Goal: Information Seeking & Learning: Check status

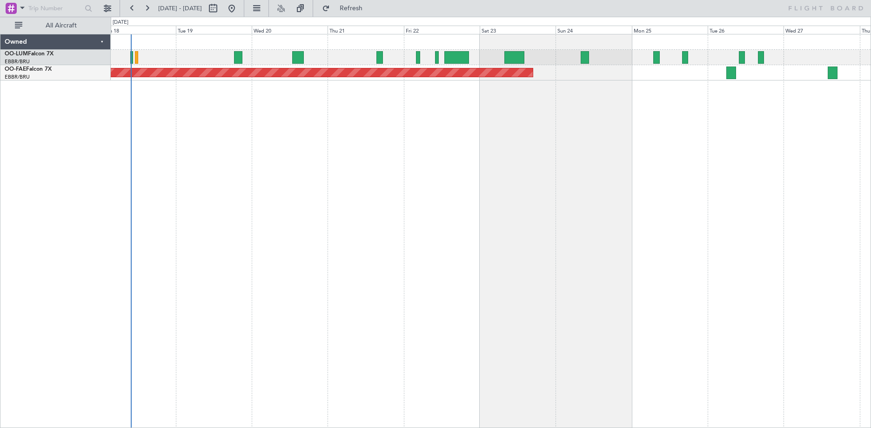
click at [387, 126] on div "Planned Maint [GEOGRAPHIC_DATA] ([GEOGRAPHIC_DATA] National) Planned Maint [GEO…" at bounding box center [491, 231] width 760 height 394
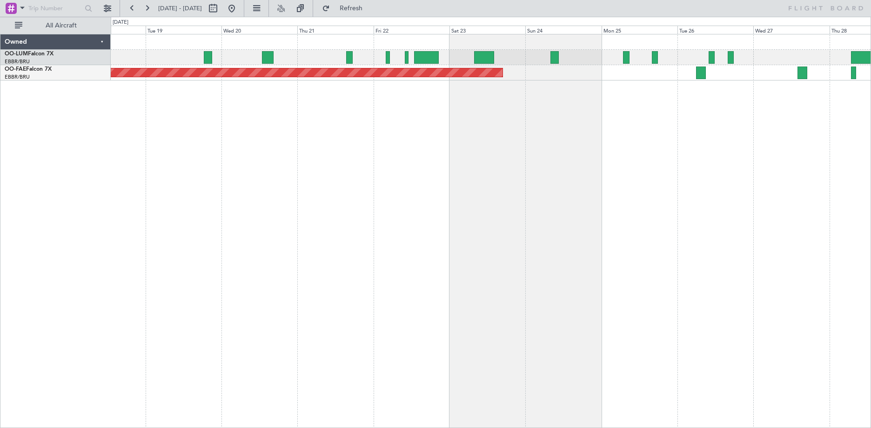
click at [232, 177] on div "Planned Maint [GEOGRAPHIC_DATA] ([GEOGRAPHIC_DATA] National) Planned Maint [GEO…" at bounding box center [491, 231] width 760 height 394
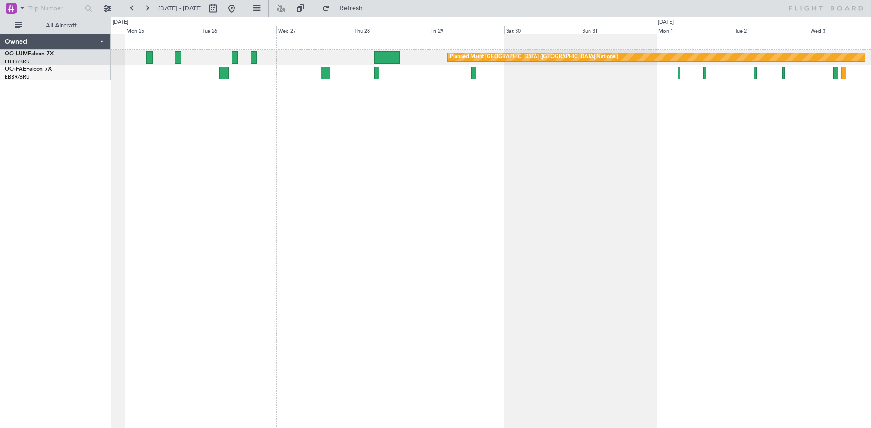
click at [237, 149] on div "Planned Maint [GEOGRAPHIC_DATA] ([GEOGRAPHIC_DATA] National) Owner [GEOGRAPHIC_…" at bounding box center [491, 231] width 760 height 394
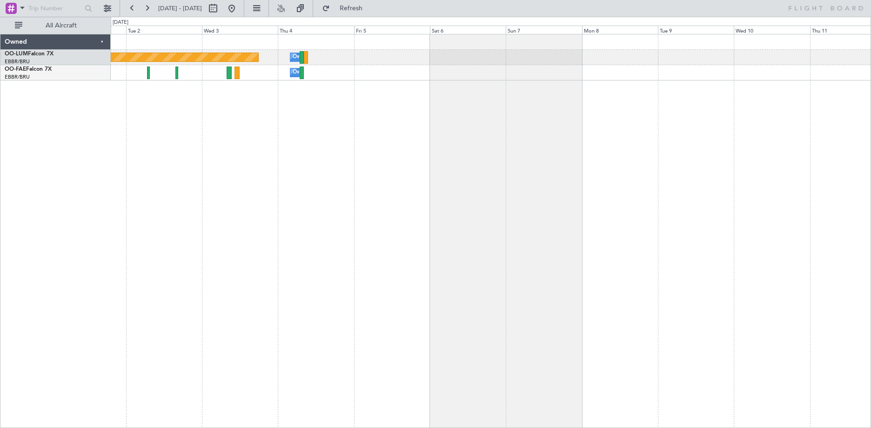
click at [189, 137] on div "Planned Maint [GEOGRAPHIC_DATA] ([GEOGRAPHIC_DATA] National) Owner [GEOGRAPHIC_…" at bounding box center [491, 231] width 760 height 394
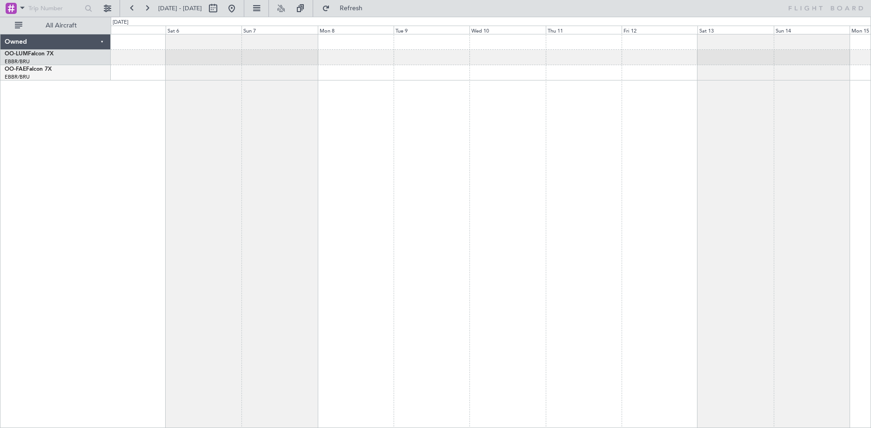
click at [838, 111] on div "Owner Melsbroek Air Base Planned Maint [GEOGRAPHIC_DATA] ([GEOGRAPHIC_DATA]) Ow…" at bounding box center [491, 231] width 760 height 394
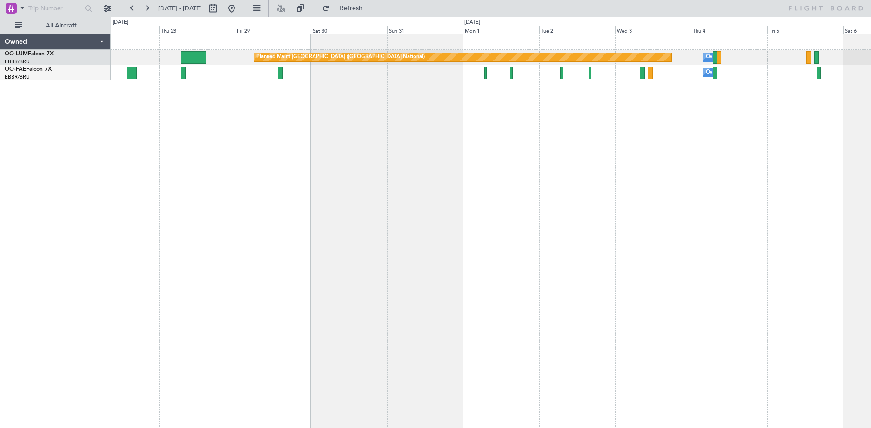
click at [688, 115] on div "Planned Maint [GEOGRAPHIC_DATA] ([GEOGRAPHIC_DATA] National) Owner [GEOGRAPHIC_…" at bounding box center [491, 231] width 760 height 394
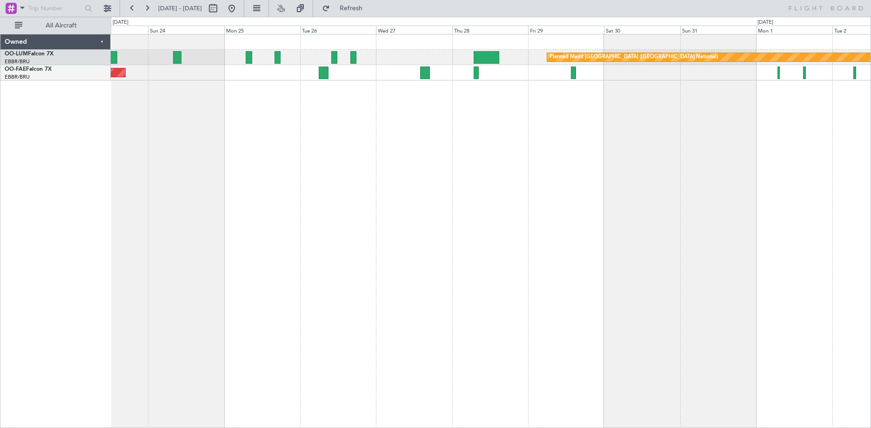
click at [543, 117] on div "Planned Maint [GEOGRAPHIC_DATA] ([GEOGRAPHIC_DATA] National) Owner [GEOGRAPHIC_…" at bounding box center [491, 231] width 760 height 394
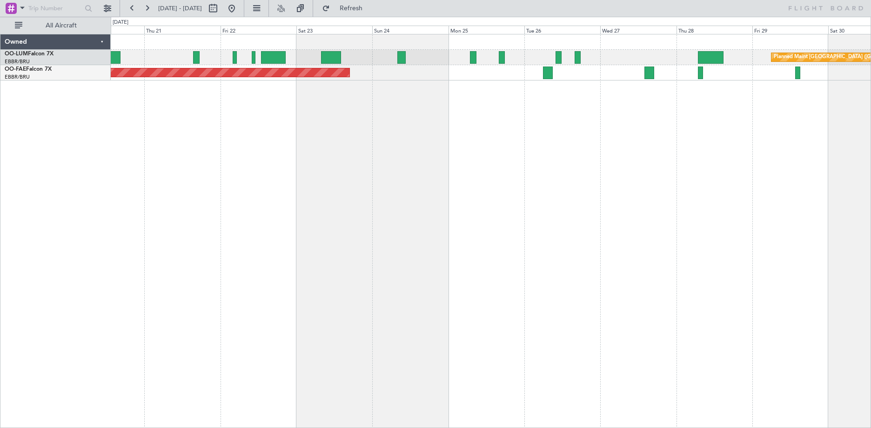
click at [510, 117] on div "Planned Maint [GEOGRAPHIC_DATA] ([GEOGRAPHIC_DATA] National) Planned Maint [GEO…" at bounding box center [491, 231] width 760 height 394
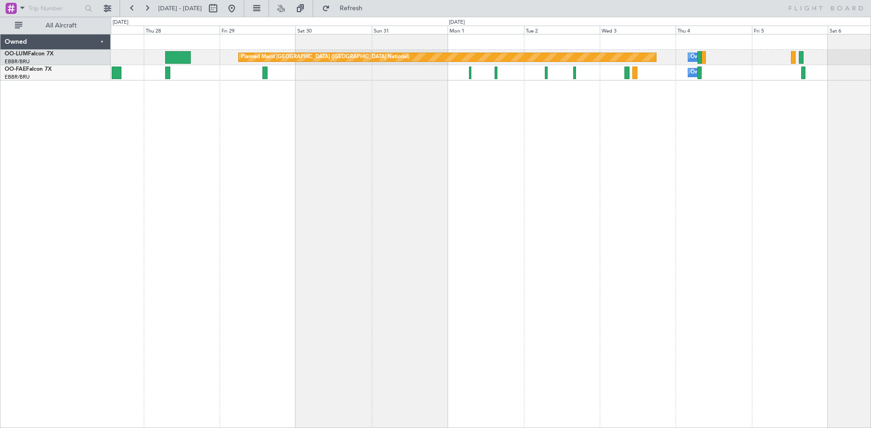
click at [206, 115] on div "Planned Maint [GEOGRAPHIC_DATA] ([GEOGRAPHIC_DATA] National) Owner [GEOGRAPHIC_…" at bounding box center [491, 231] width 760 height 394
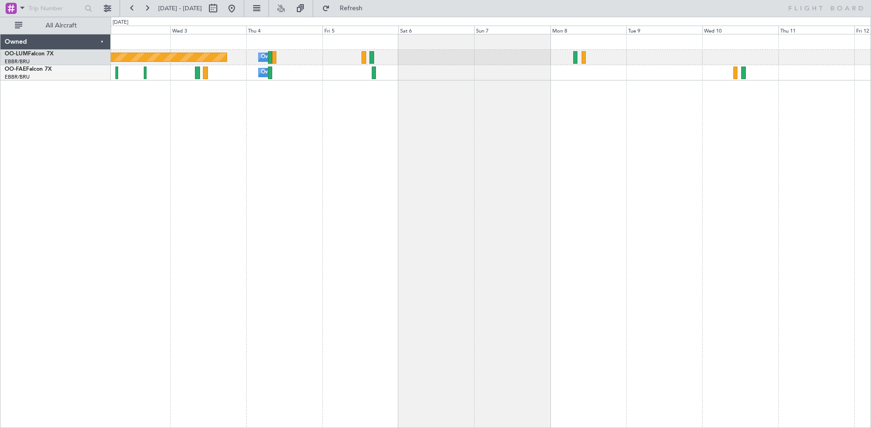
click at [360, 139] on div "Planned Maint [GEOGRAPHIC_DATA] ([GEOGRAPHIC_DATA] National) Owner [GEOGRAPHIC_…" at bounding box center [491, 231] width 760 height 394
click at [311, 142] on div "Planned Maint [GEOGRAPHIC_DATA] ([GEOGRAPHIC_DATA] National) Owner [GEOGRAPHIC_…" at bounding box center [491, 231] width 760 height 394
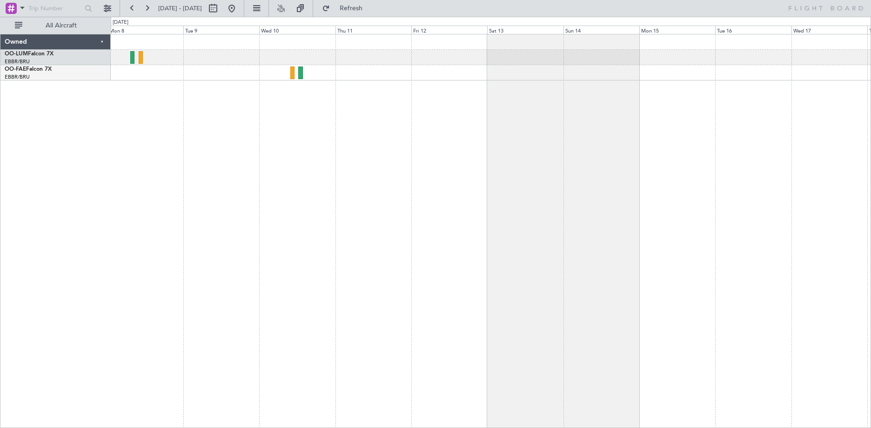
click at [272, 129] on div at bounding box center [491, 231] width 760 height 394
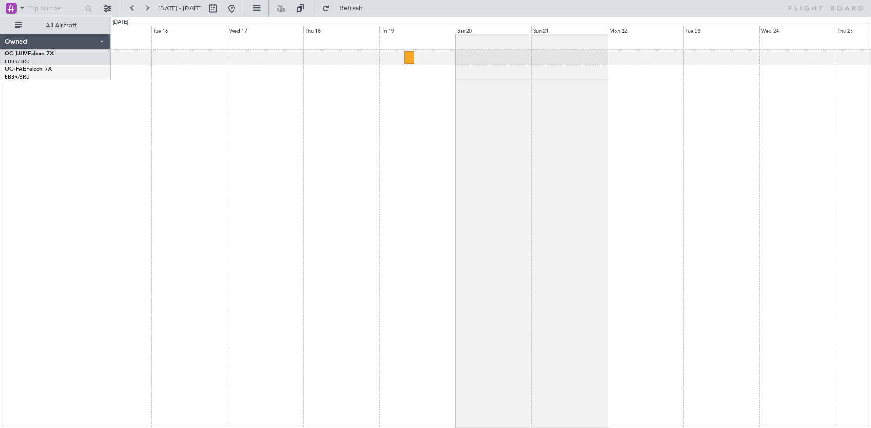
click at [284, 118] on div at bounding box center [491, 231] width 760 height 394
